Goal: Transaction & Acquisition: Purchase product/service

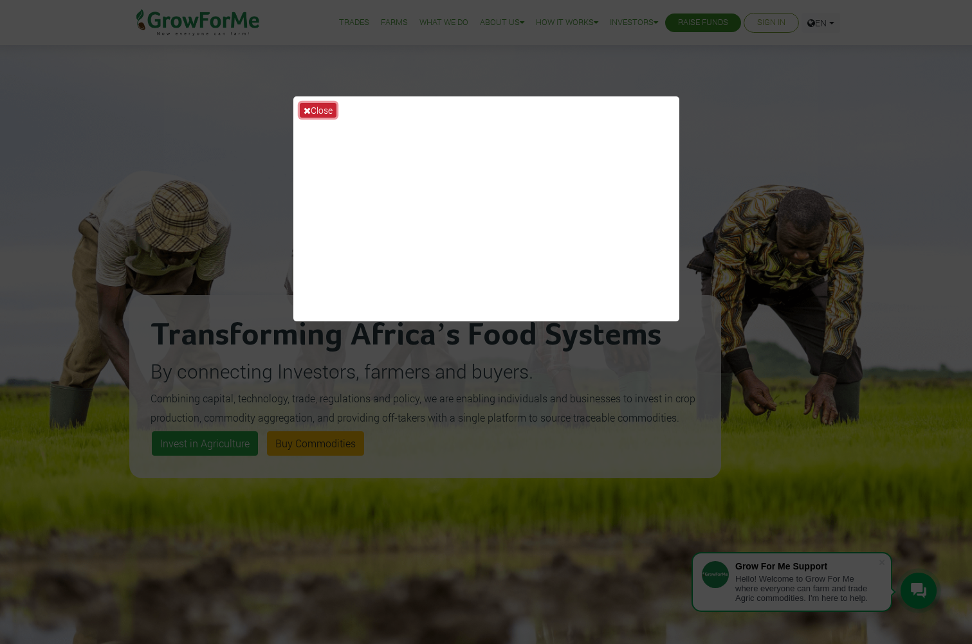
click at [317, 113] on button "Close" at bounding box center [318, 110] width 37 height 15
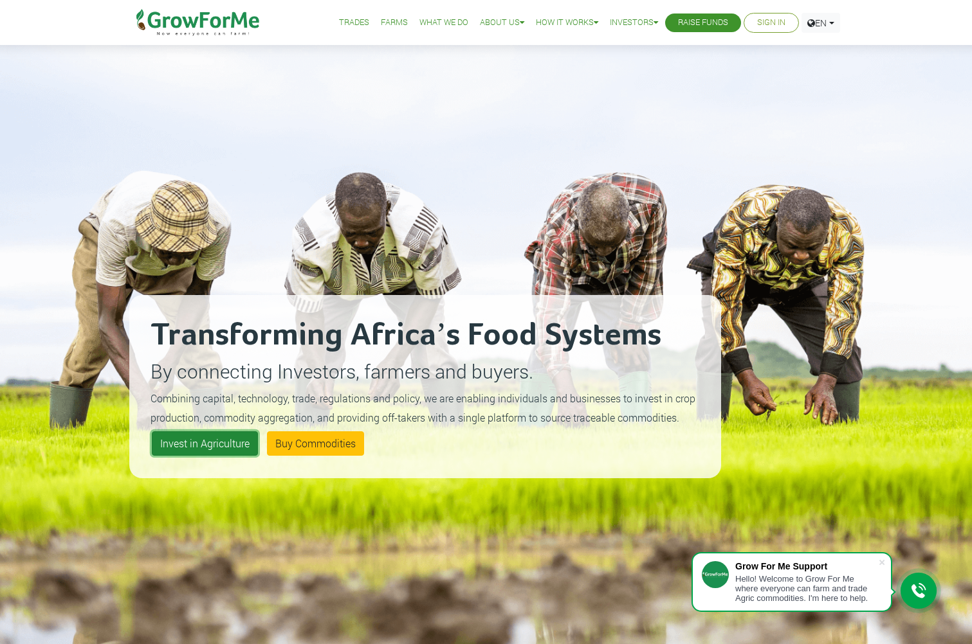
click at [231, 443] on link "Invest in Agriculture" at bounding box center [205, 443] width 106 height 24
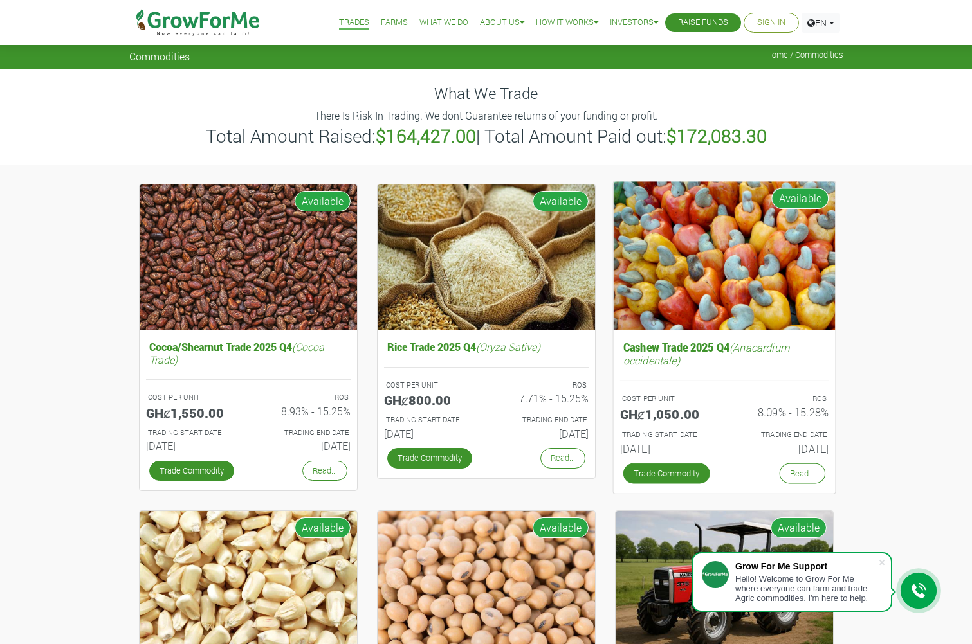
click at [708, 338] on h5 "Cashew Trade 2025 Q4 (Anacardium occidentale)" at bounding box center [723, 354] width 208 height 32
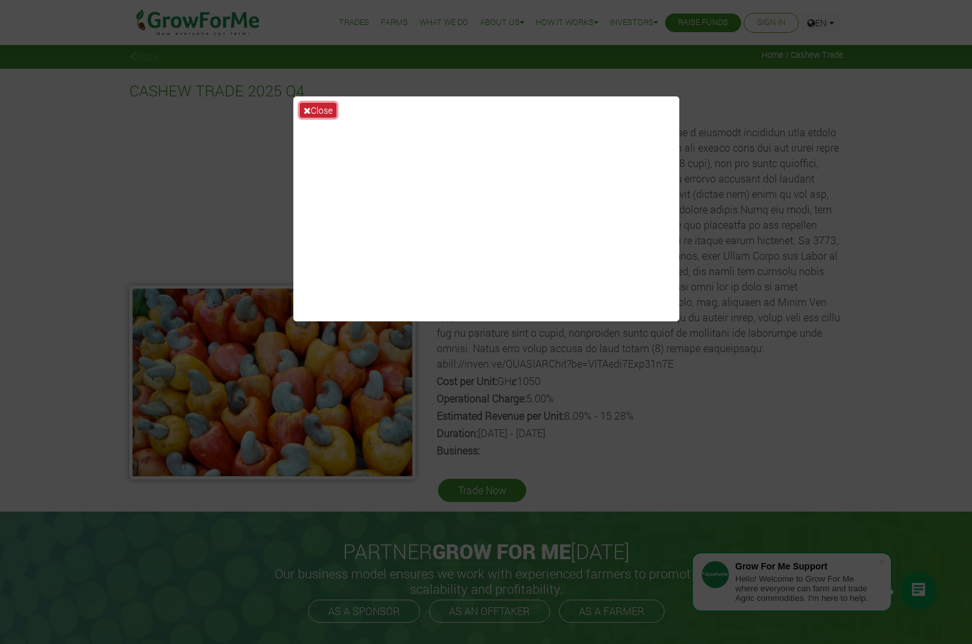
click at [311, 110] on button "Close" at bounding box center [318, 110] width 37 height 15
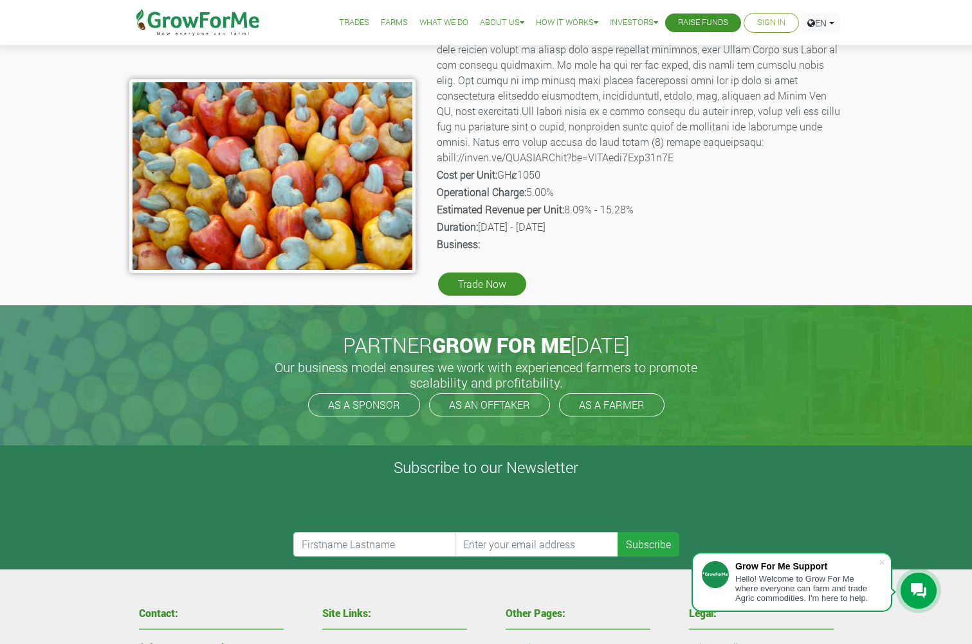
scroll to position [257, 0]
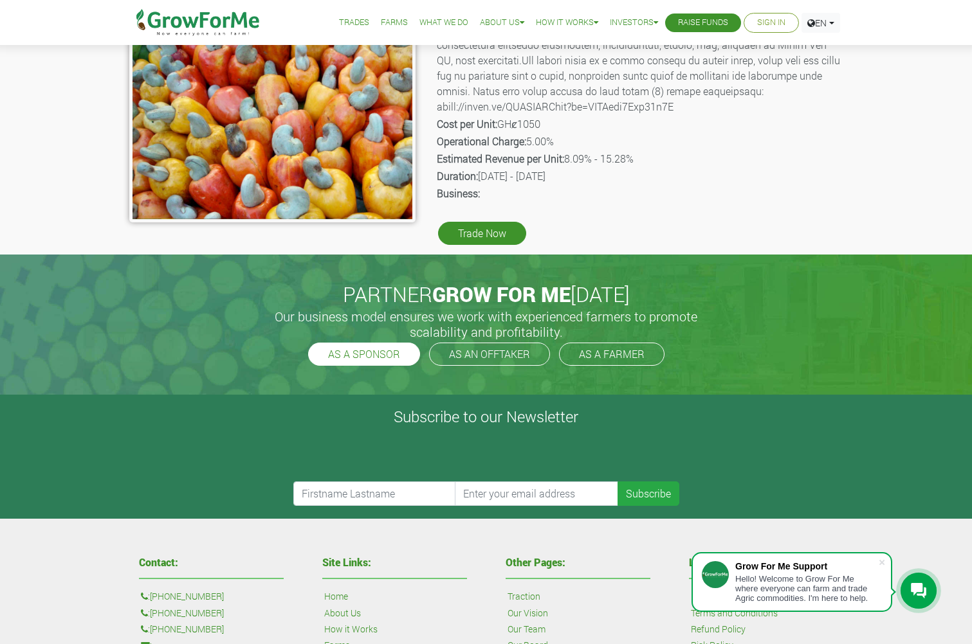
click at [369, 360] on link "AS A SPONSOR" at bounding box center [364, 354] width 112 height 23
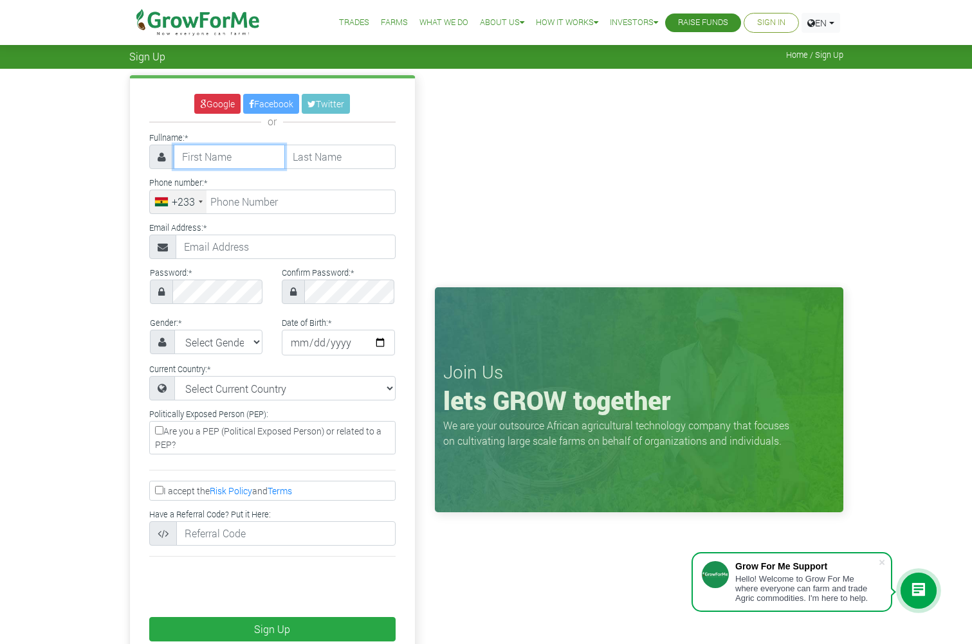
click at [239, 155] on input "text" at bounding box center [229, 157] width 111 height 24
type input "NanaArezie"
type input "OduroAsare"
type input "0233840037"
type input "nana.arezie@gmail.com"
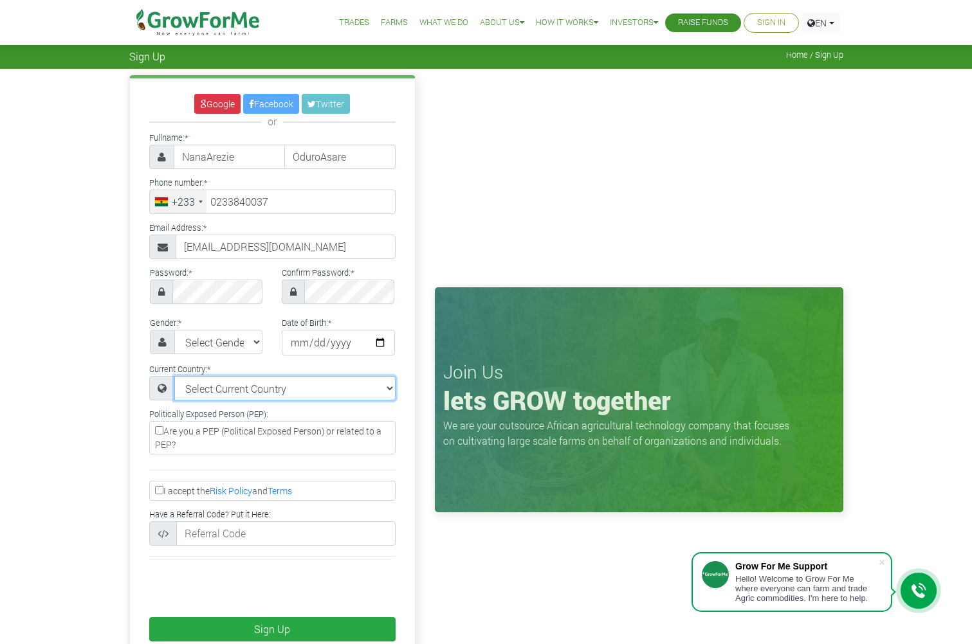
select select "Ghana"
type input "23 384 0037"
